Goal: Information Seeking & Learning: Learn about a topic

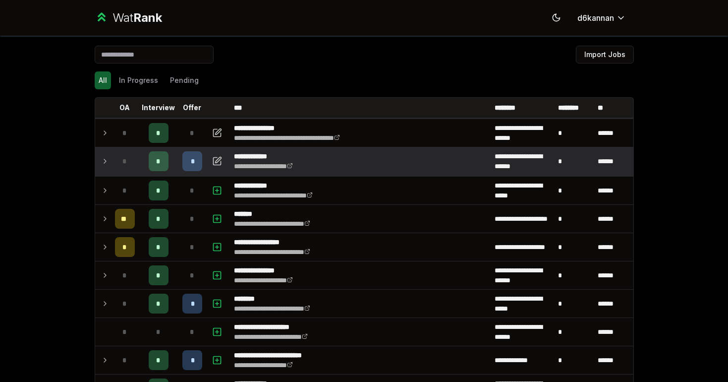
click at [195, 163] on div "*" at bounding box center [192, 161] width 20 height 20
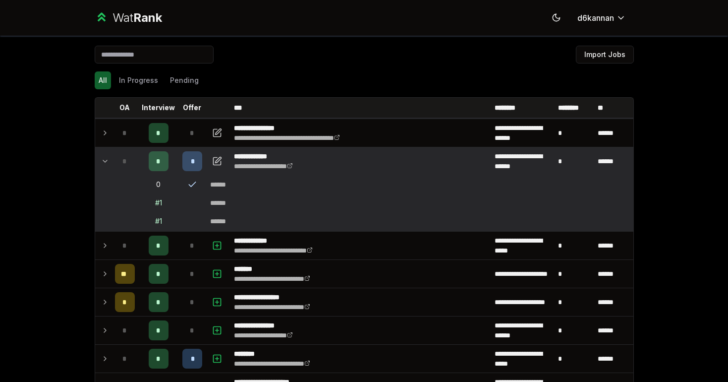
click at [186, 156] on div "*" at bounding box center [192, 161] width 20 height 20
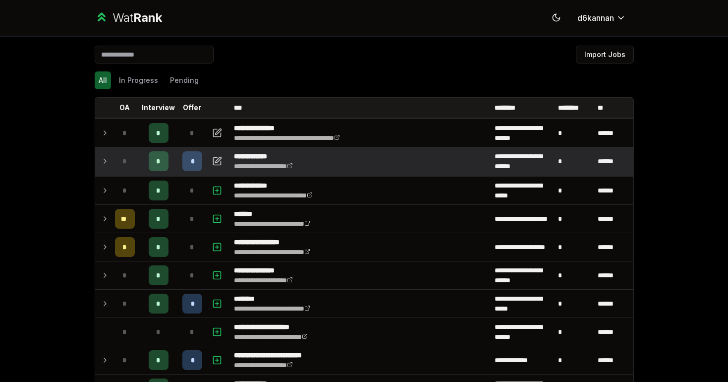
click at [187, 159] on div "*" at bounding box center [192, 161] width 20 height 20
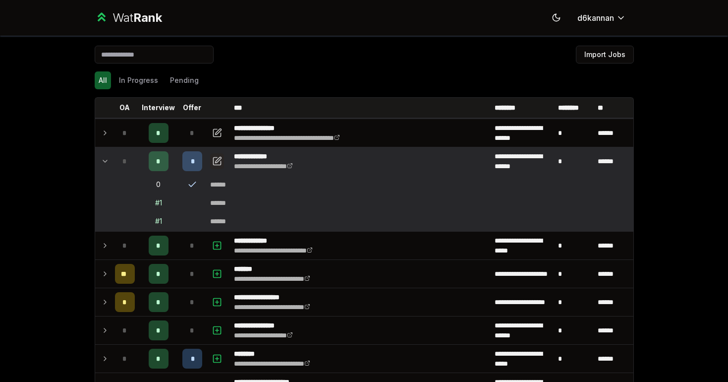
click at [217, 168] on button "button" at bounding box center [217, 161] width 14 height 16
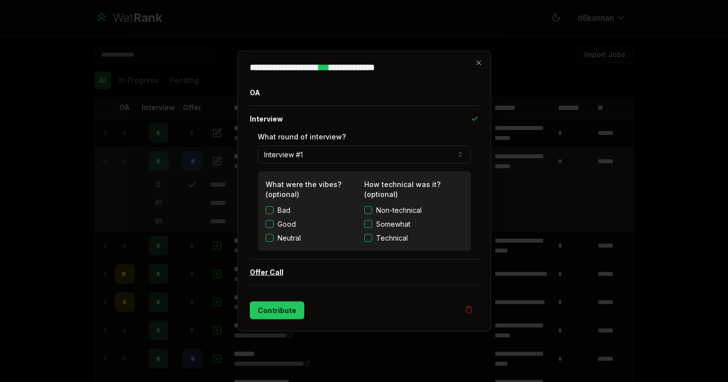
click at [286, 276] on button "Offer Call" at bounding box center [364, 272] width 229 height 26
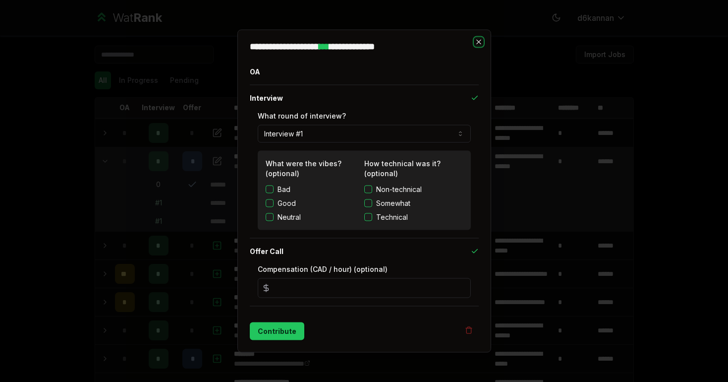
click at [476, 38] on icon "button" at bounding box center [479, 42] width 8 height 8
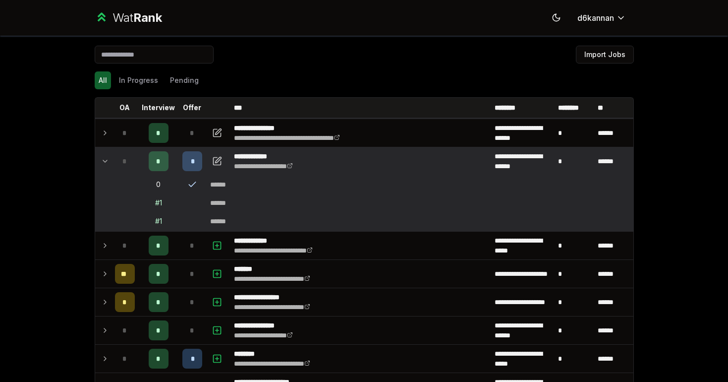
click at [193, 185] on icon at bounding box center [192, 184] width 10 height 10
click at [192, 170] on div "*" at bounding box center [192, 161] width 20 height 20
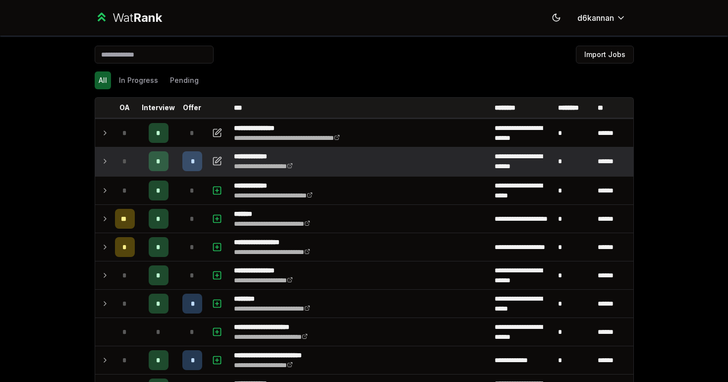
click at [192, 169] on div "*" at bounding box center [192, 161] width 20 height 20
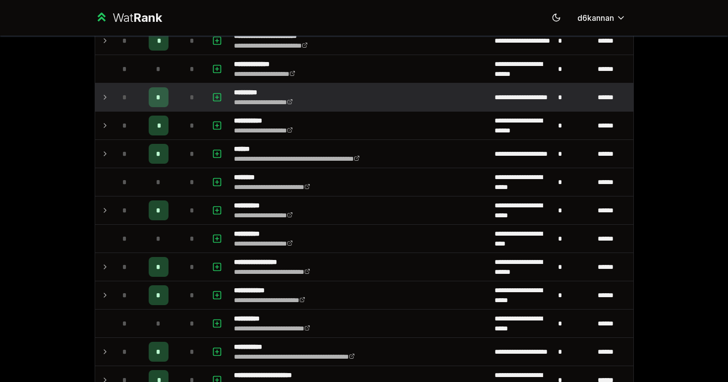
scroll to position [602, 0]
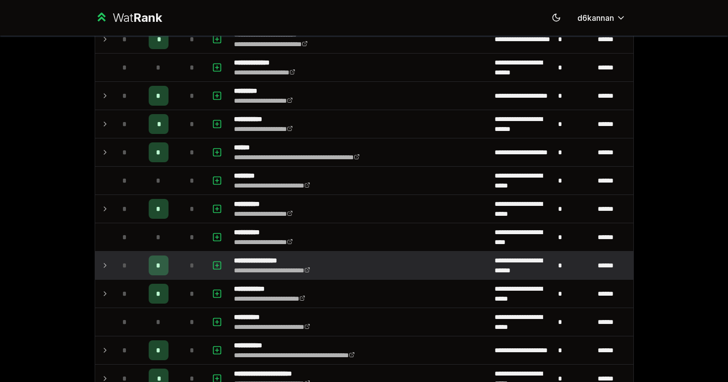
click at [187, 267] on div "*" at bounding box center [192, 265] width 20 height 20
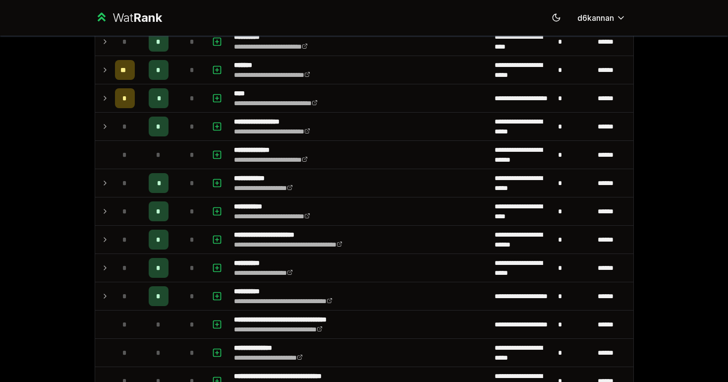
scroll to position [1399, 0]
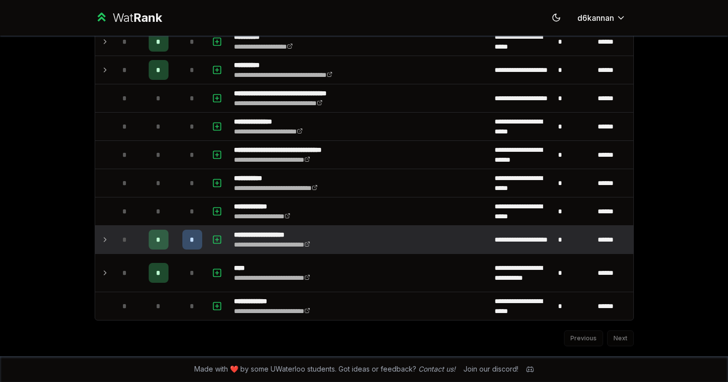
click at [182, 232] on div "*" at bounding box center [192, 240] width 20 height 20
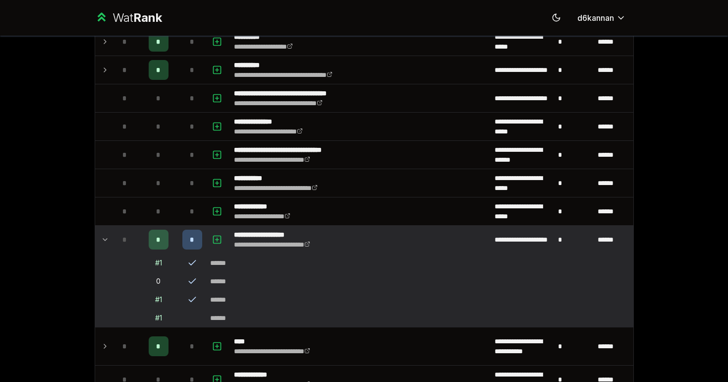
click at [192, 297] on icon at bounding box center [192, 299] width 10 height 10
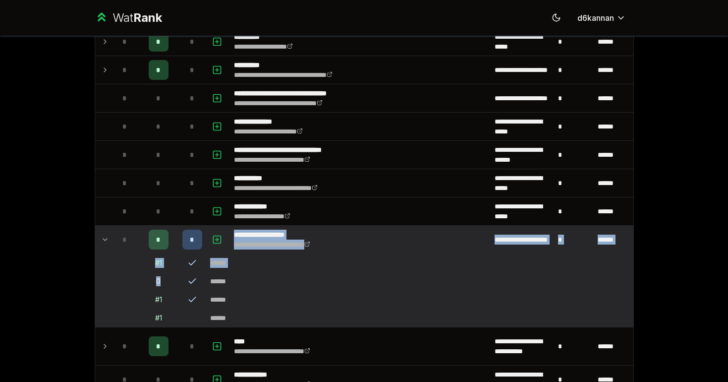
drag, startPoint x: 192, startPoint y: 288, endPoint x: 192, endPoint y: 253, distance: 34.2
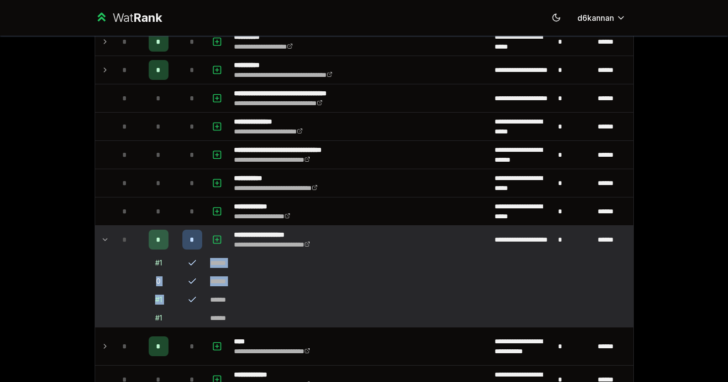
drag, startPoint x: 188, startPoint y: 256, endPoint x: 207, endPoint y: 300, distance: 47.3
click at [207, 300] on td "******" at bounding box center [419, 300] width 427 height 18
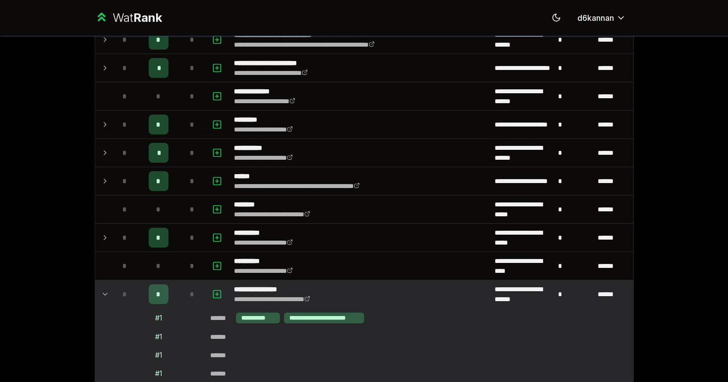
scroll to position [0, 0]
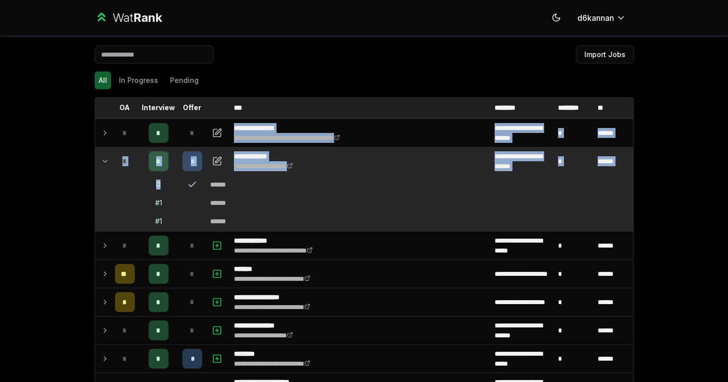
drag, startPoint x: 193, startPoint y: 181, endPoint x: 190, endPoint y: 116, distance: 65.5
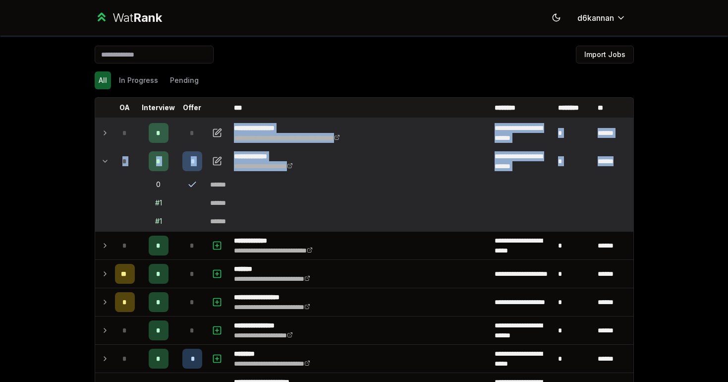
click at [307, 136] on link "**********" at bounding box center [287, 137] width 106 height 7
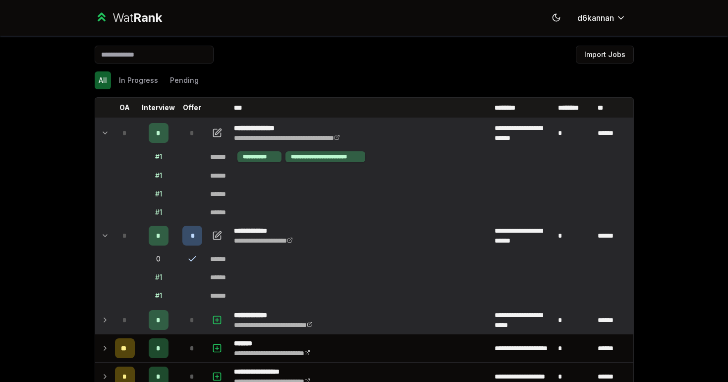
click at [370, 306] on td "**********" at bounding box center [360, 320] width 261 height 28
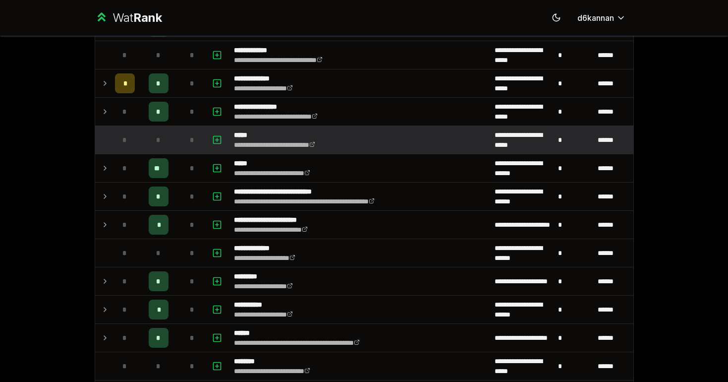
scroll to position [500, 0]
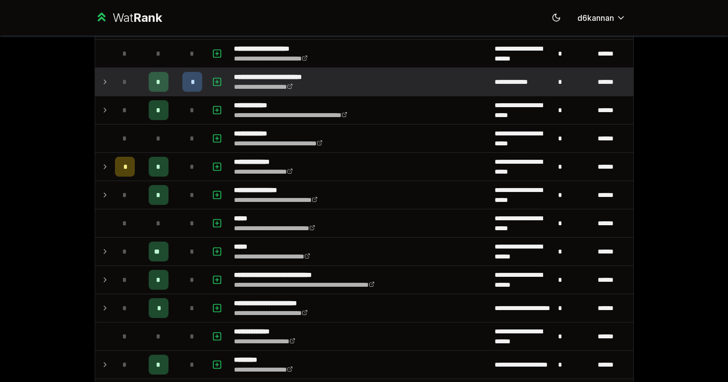
click at [316, 75] on p "**********" at bounding box center [283, 77] width 98 height 10
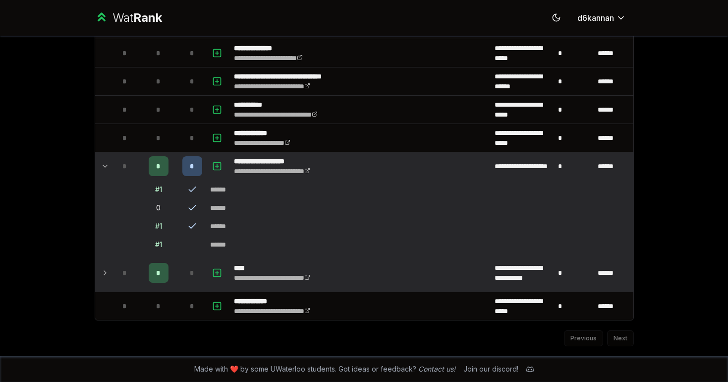
scroll to position [1670, 0]
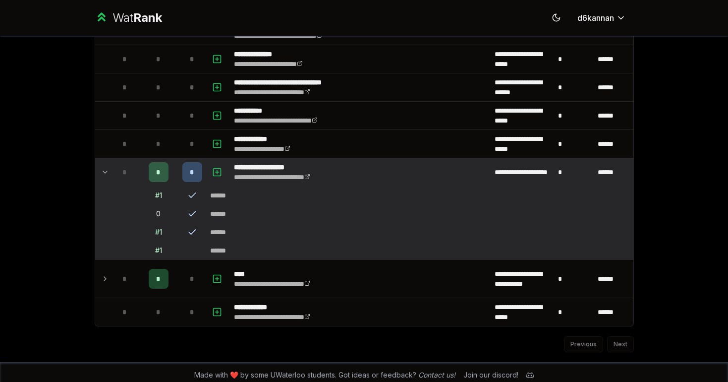
click at [618, 342] on div "Previous Next" at bounding box center [364, 339] width 539 height 26
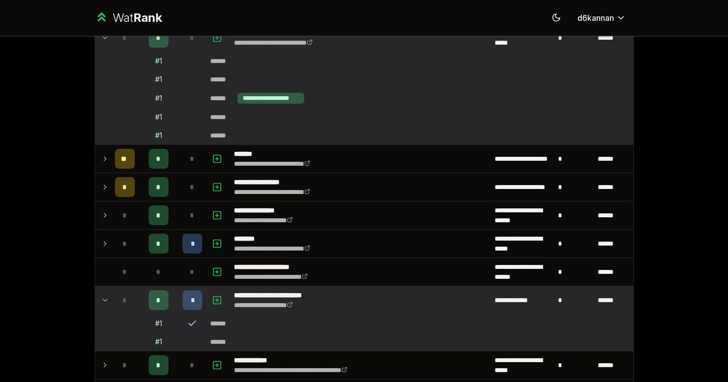
scroll to position [280, 0]
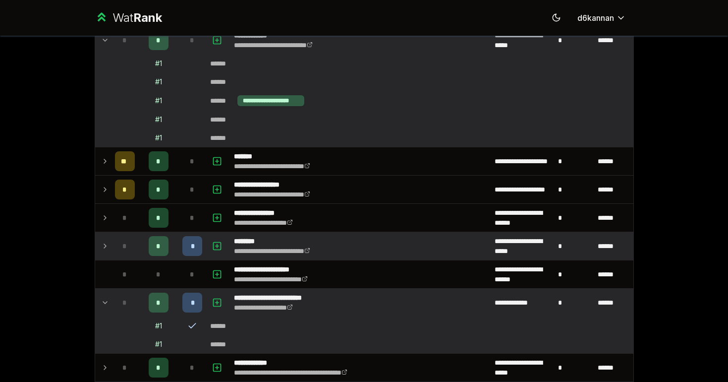
click at [430, 253] on td "**********" at bounding box center [360, 246] width 261 height 28
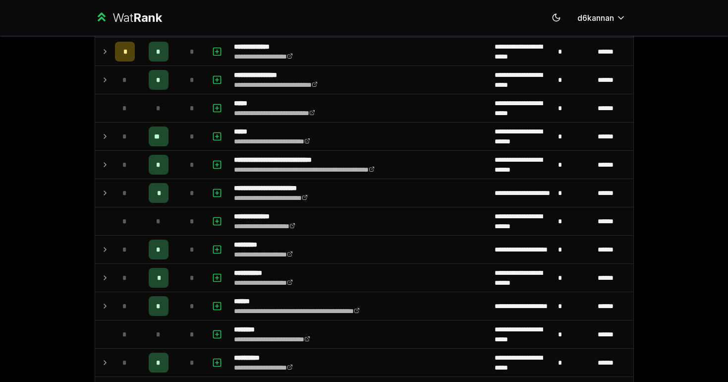
scroll to position [644, 0]
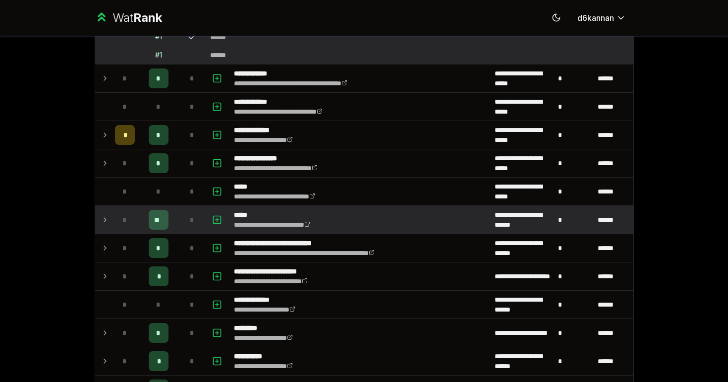
click at [152, 224] on div "**" at bounding box center [159, 220] width 20 height 20
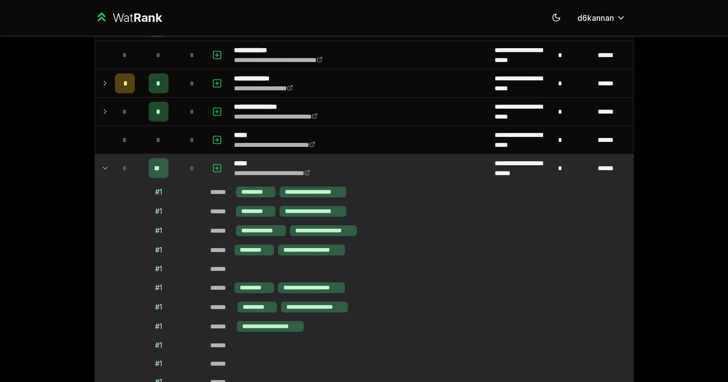
scroll to position [700, 0]
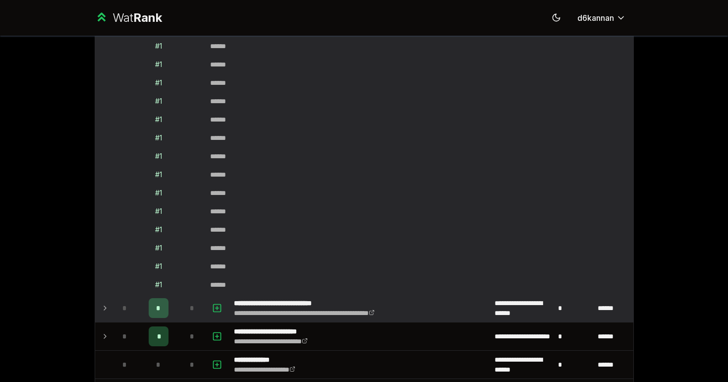
click at [200, 313] on div "*" at bounding box center [192, 308] width 20 height 20
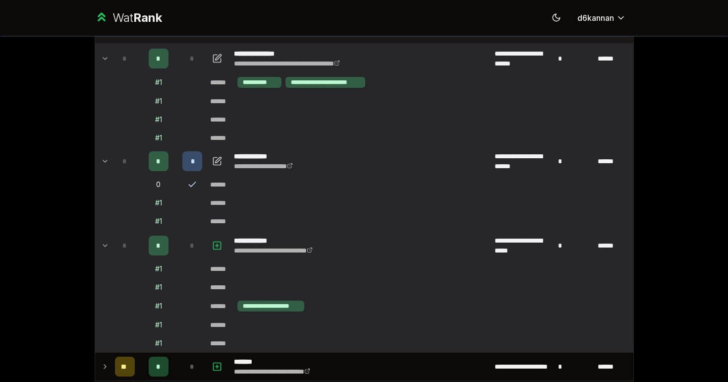
scroll to position [122, 0]
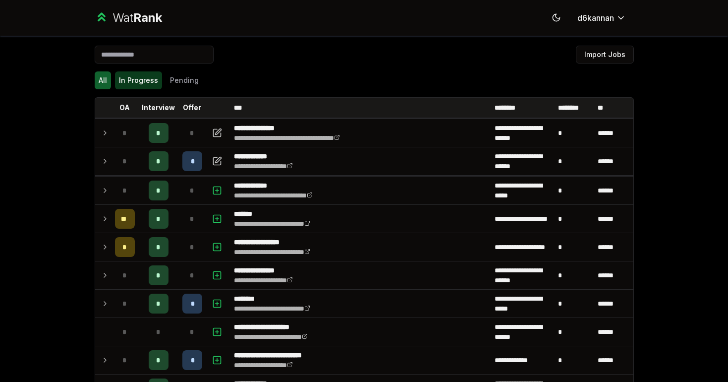
click at [145, 83] on button "In Progress" at bounding box center [138, 80] width 47 height 18
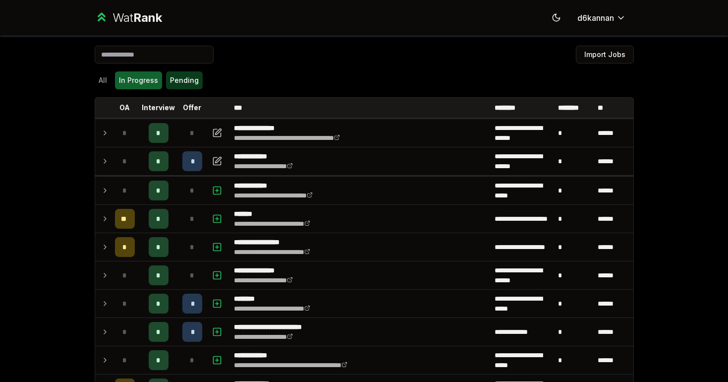
click at [179, 82] on button "Pending" at bounding box center [184, 80] width 37 height 18
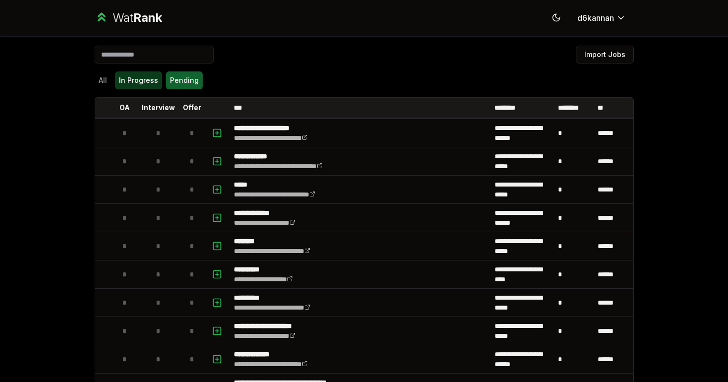
click at [149, 87] on button "In Progress" at bounding box center [138, 80] width 47 height 18
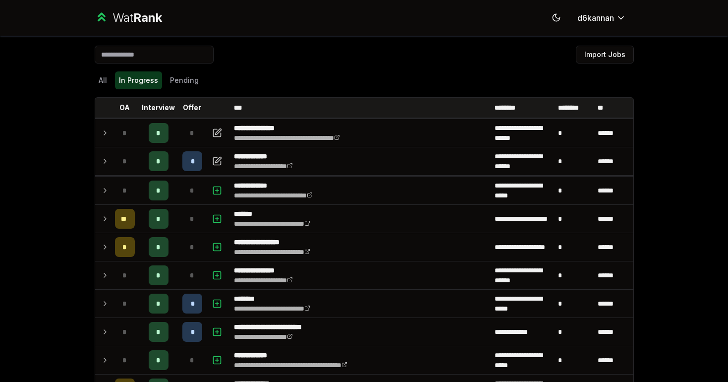
click at [125, 83] on button "In Progress" at bounding box center [138, 80] width 47 height 18
click at [555, 6] on div "Wat Rank Toggle theme d6kannan" at bounding box center [364, 18] width 571 height 36
click at [555, 18] on icon at bounding box center [556, 17] width 7 height 7
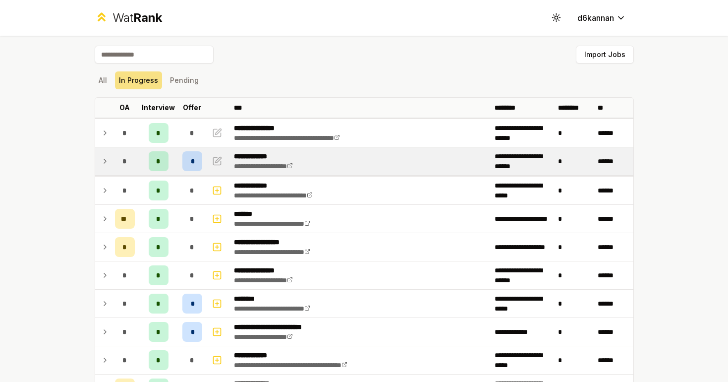
click at [191, 164] on span "*" at bounding box center [192, 161] width 3 height 10
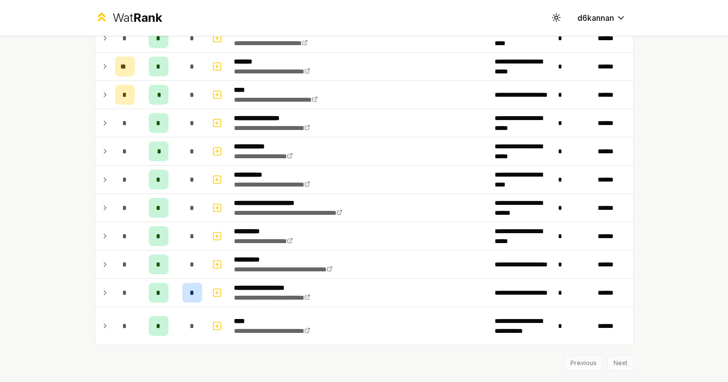
scroll to position [882, 0]
